Goal: Learn about a topic

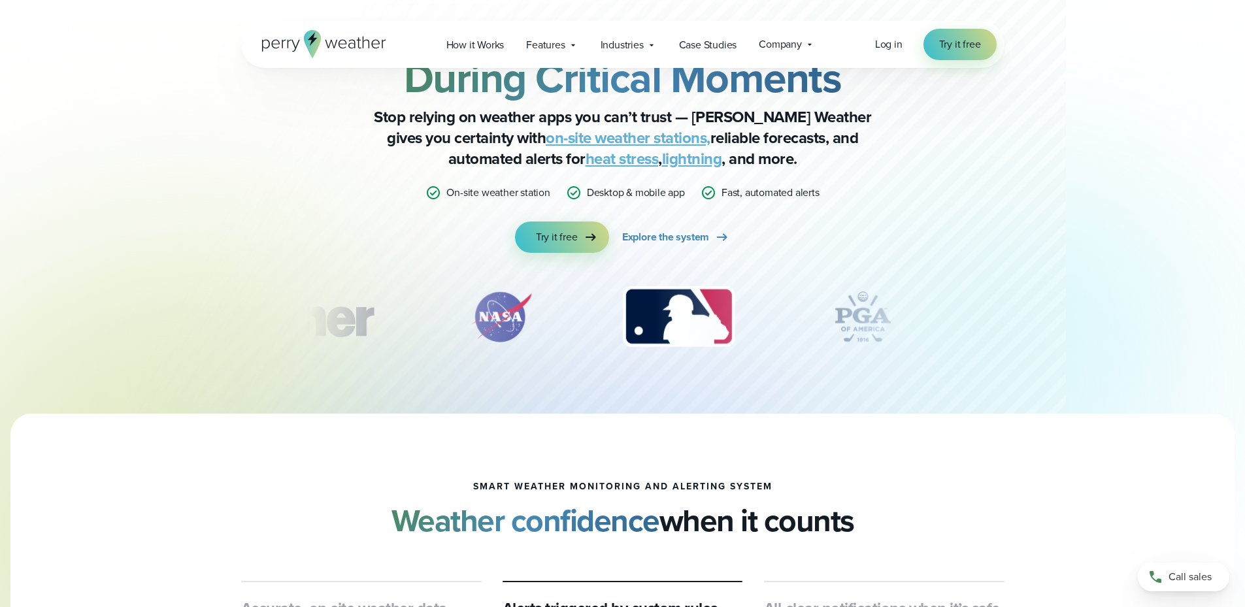
scroll to position [131, 0]
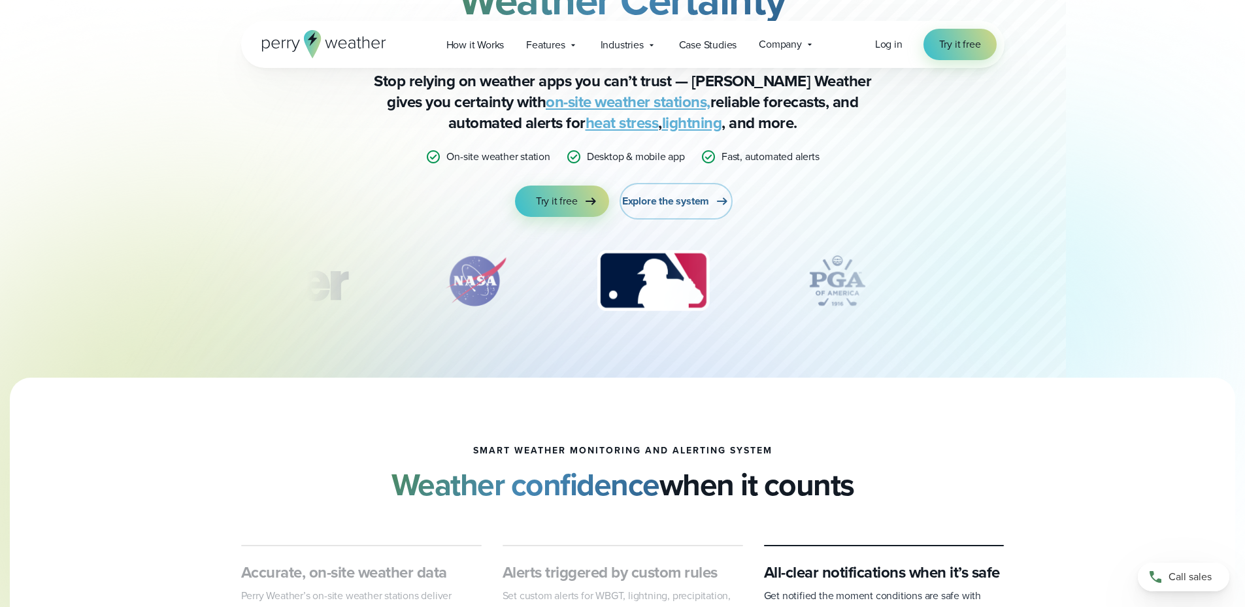
click at [647, 201] on span "Explore the system" at bounding box center [665, 201] width 87 height 16
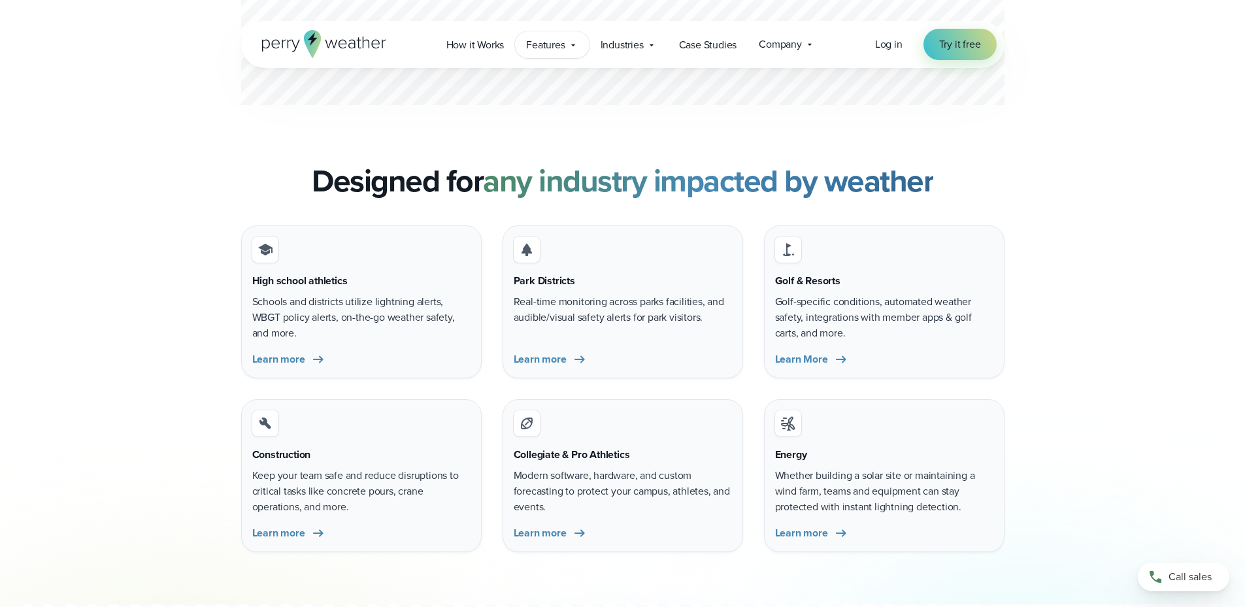
scroll to position [4249, 0]
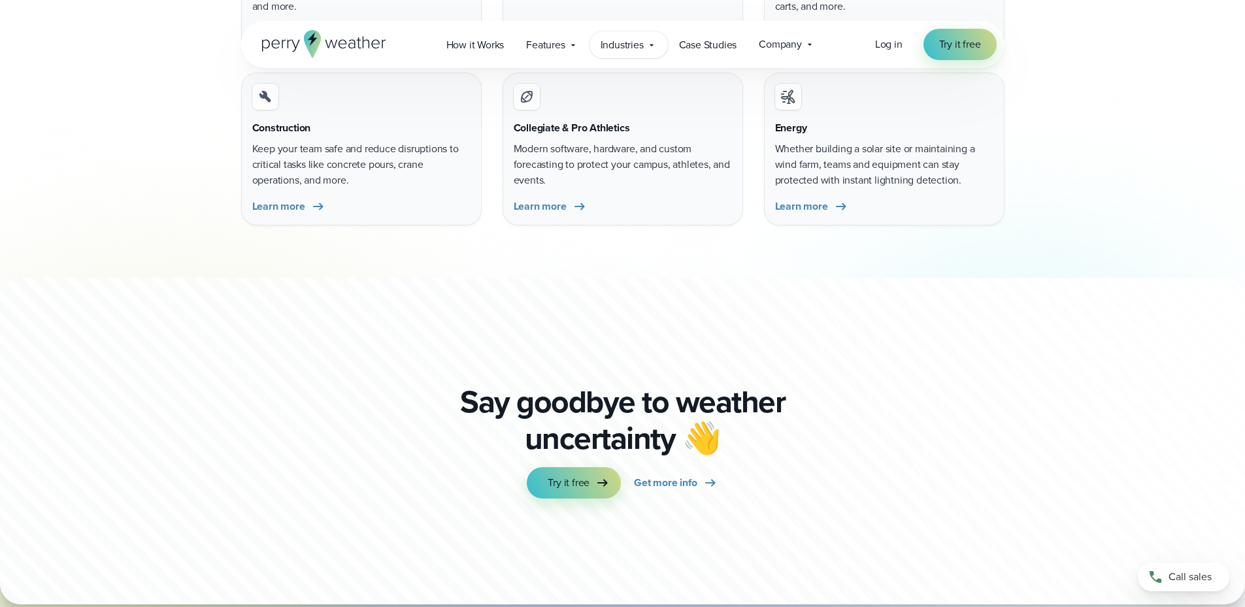
click at [623, 41] on span "Industries" at bounding box center [622, 45] width 43 height 16
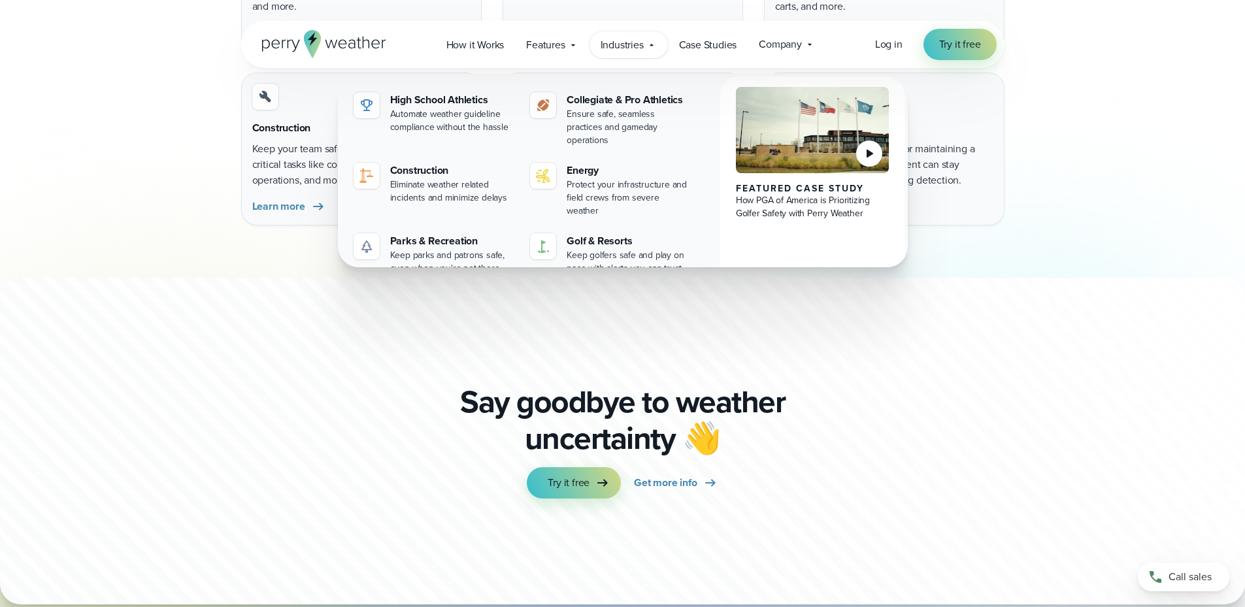
click at [154, 309] on div at bounding box center [747, 247] width 1494 height 747
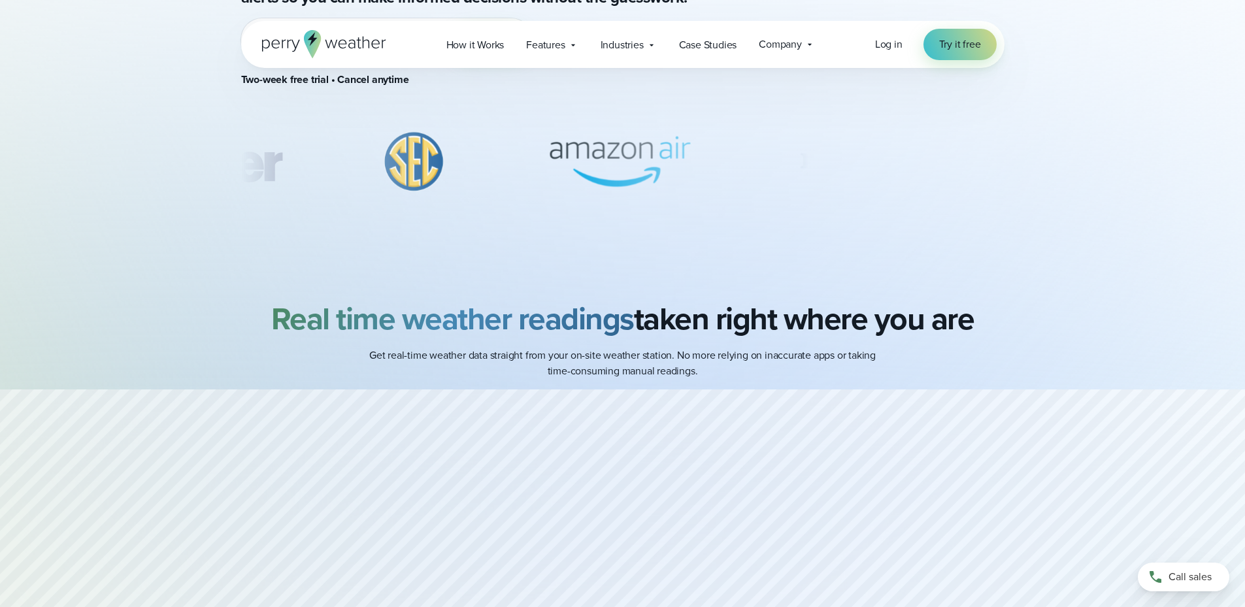
scroll to position [0, 0]
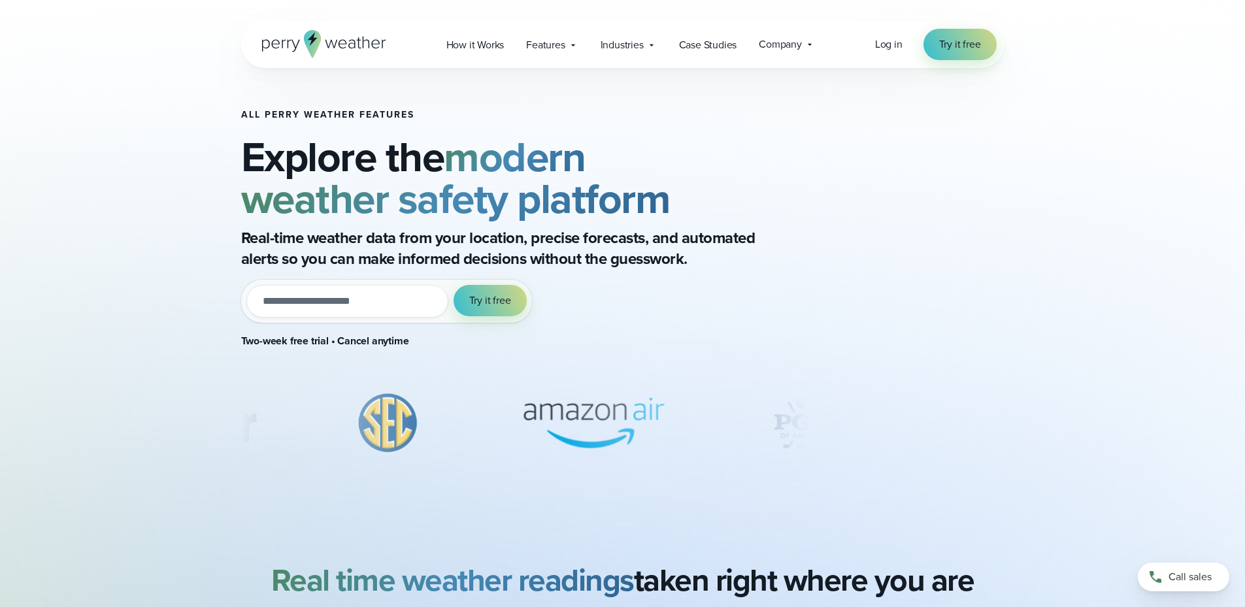
click at [306, 43] on icon at bounding box center [311, 44] width 17 height 28
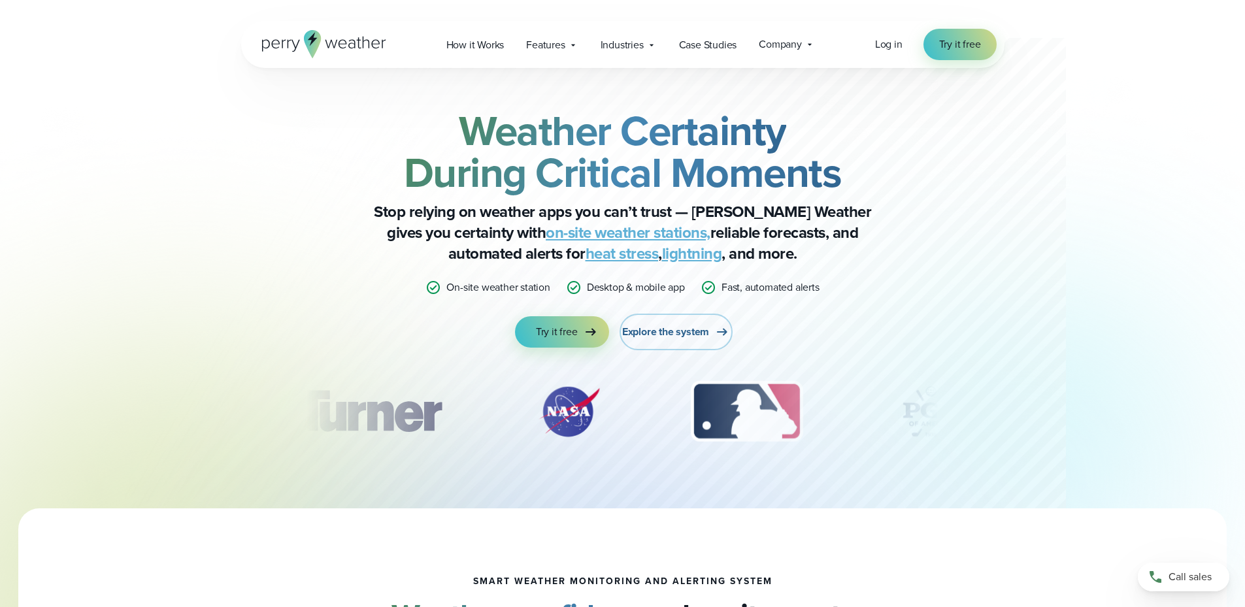
click at [667, 335] on span "Explore the system" at bounding box center [665, 332] width 87 height 16
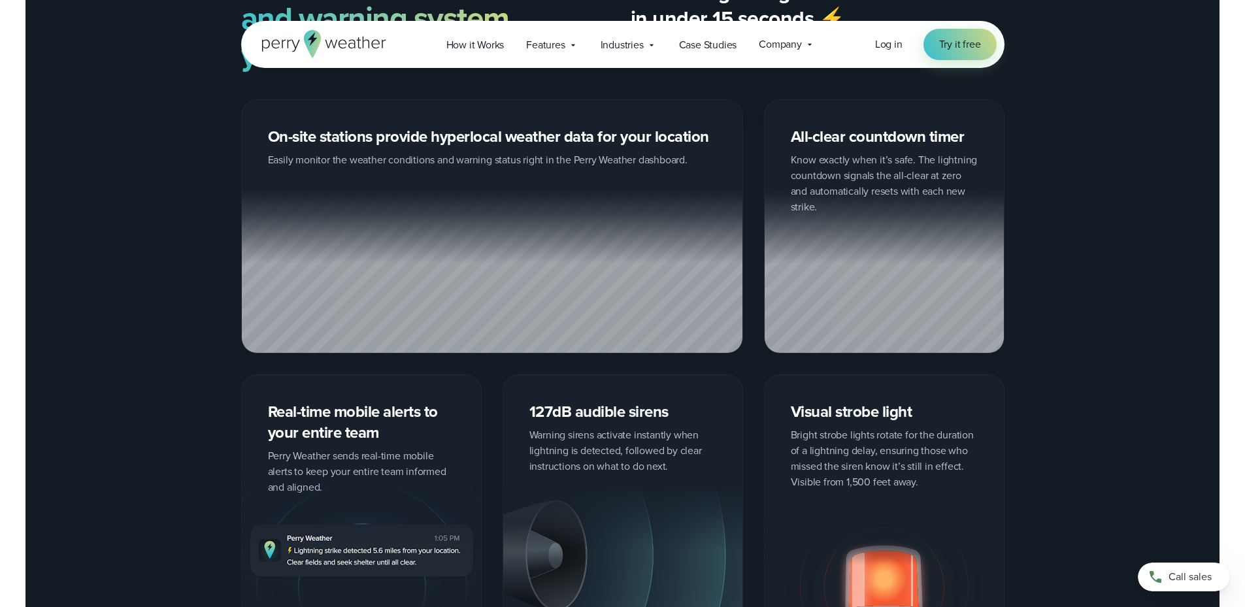
scroll to position [190, 0]
